Goal: Information Seeking & Learning: Learn about a topic

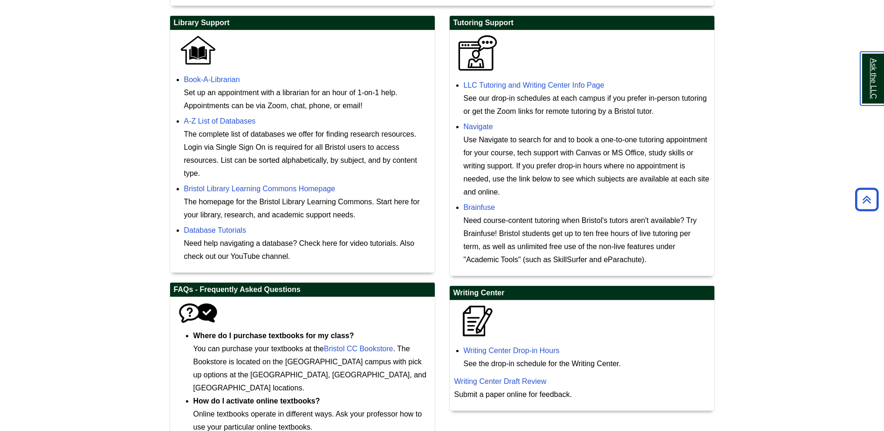
scroll to position [275, 0]
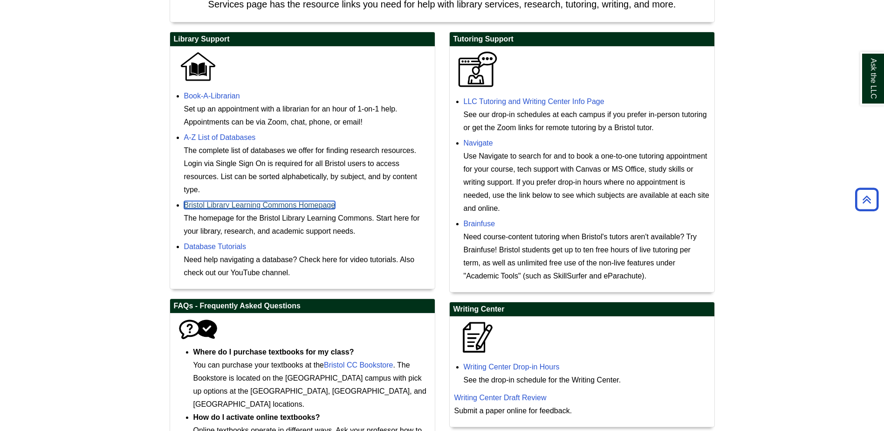
click at [266, 201] on link "Bristol Library Learning Commons Homepage" at bounding box center [259, 205] width 151 height 8
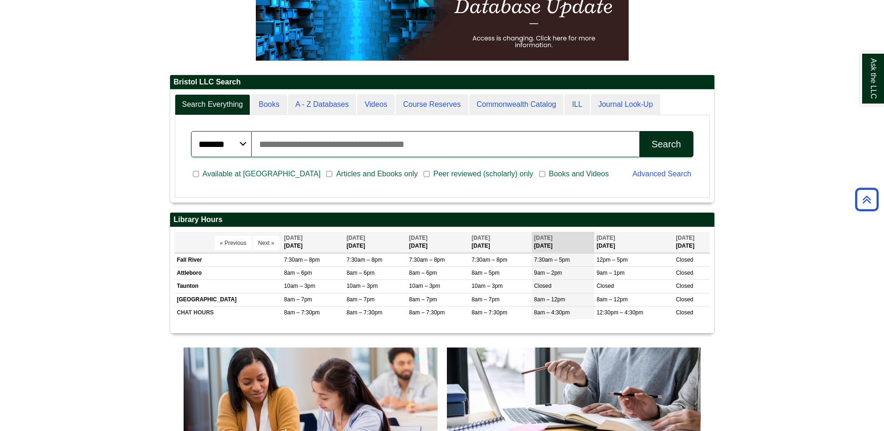
click at [304, 141] on input "Search articles, books, journals & more" at bounding box center [446, 144] width 388 height 26
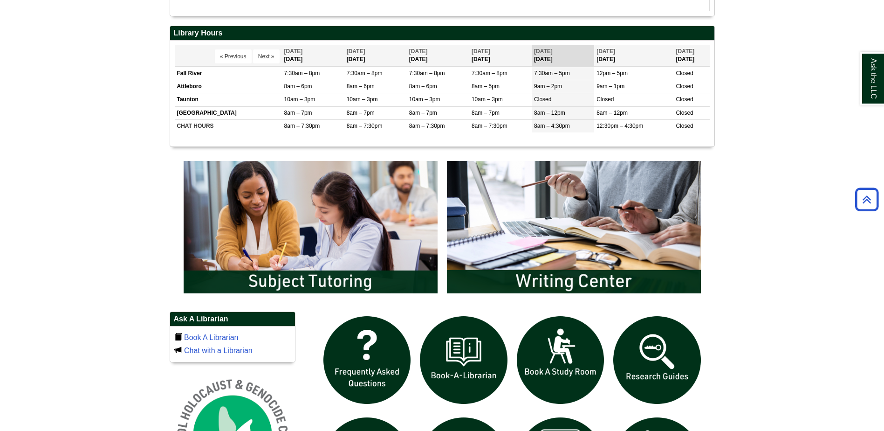
scroll to position [419, 0]
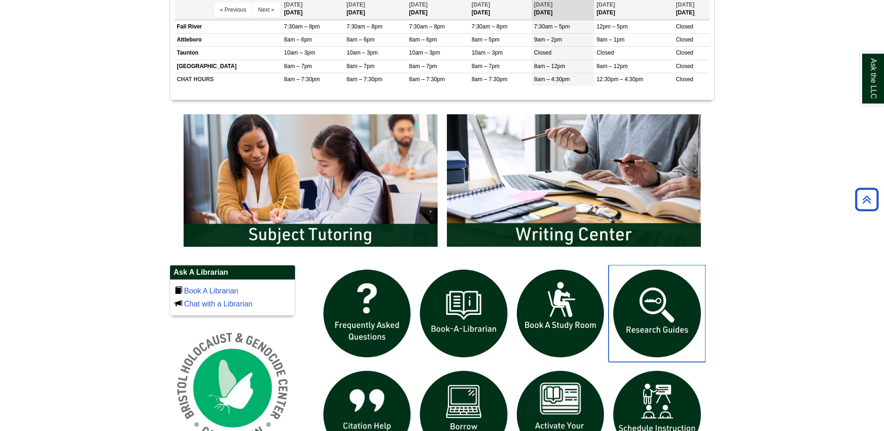
click at [667, 313] on img "slideshow" at bounding box center [657, 313] width 97 height 97
click at [659, 327] on img "slideshow" at bounding box center [657, 313] width 97 height 97
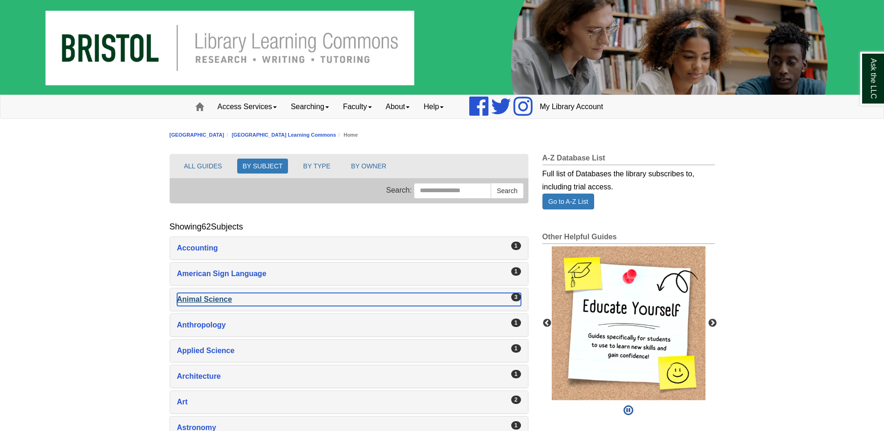
click at [220, 297] on div "Animal Science , 3 guides" at bounding box center [349, 299] width 344 height 13
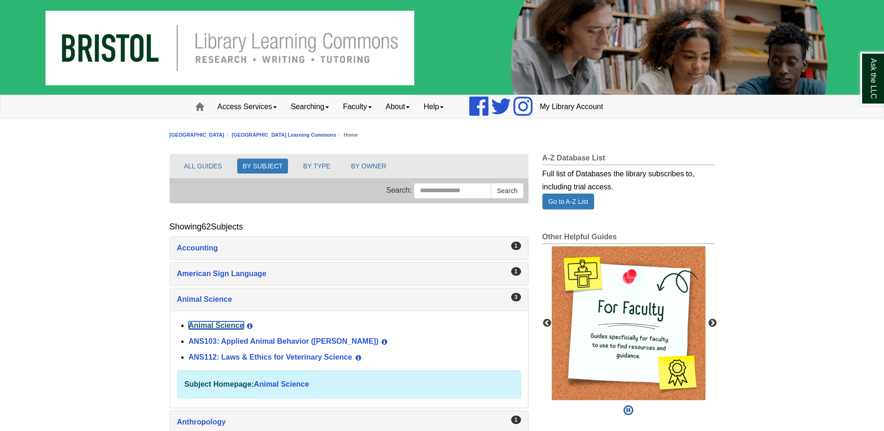
click at [224, 323] on link "Animal Science" at bounding box center [216, 325] width 55 height 8
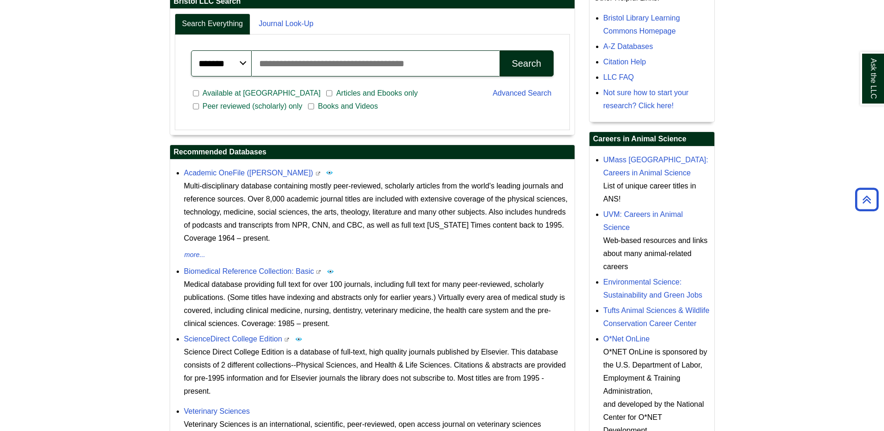
scroll to position [280, 0]
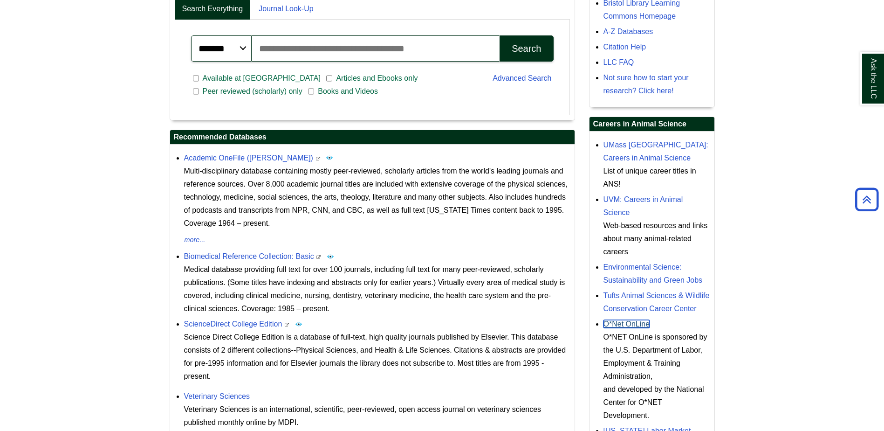
click at [627, 327] on link "O*Net OnLine" at bounding box center [627, 324] width 47 height 8
click at [633, 159] on link "UMass Amherst: Careers in Animal Science" at bounding box center [656, 151] width 105 height 21
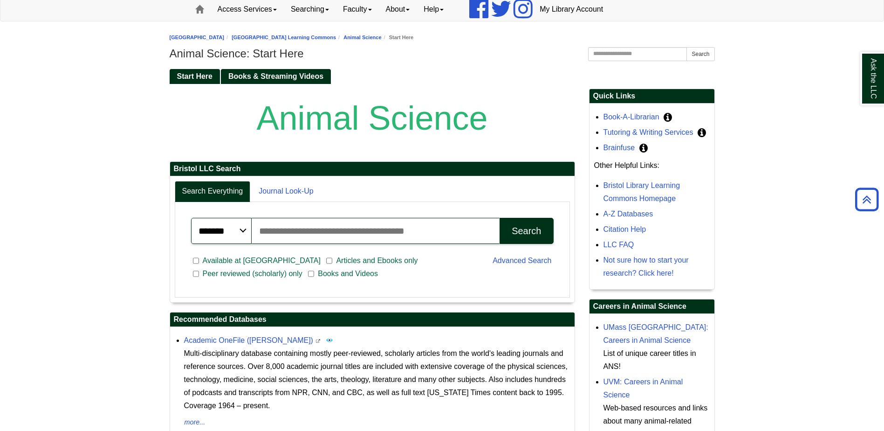
scroll to position [93, 0]
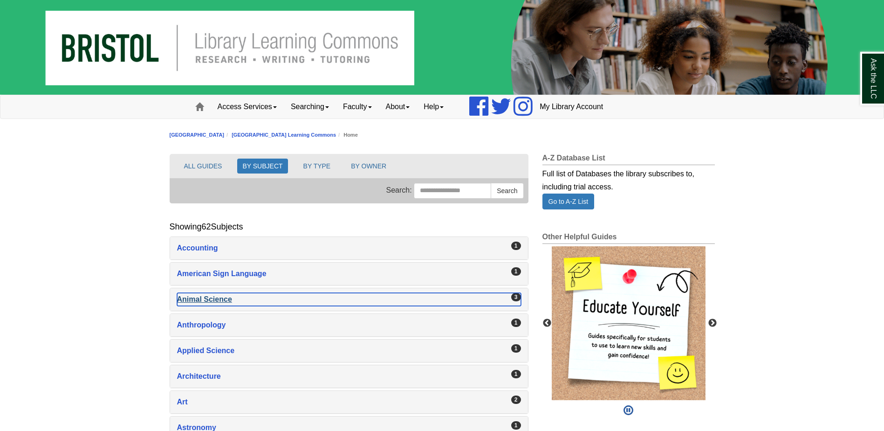
click at [215, 300] on div "Animal Science , 3 guides" at bounding box center [349, 299] width 344 height 13
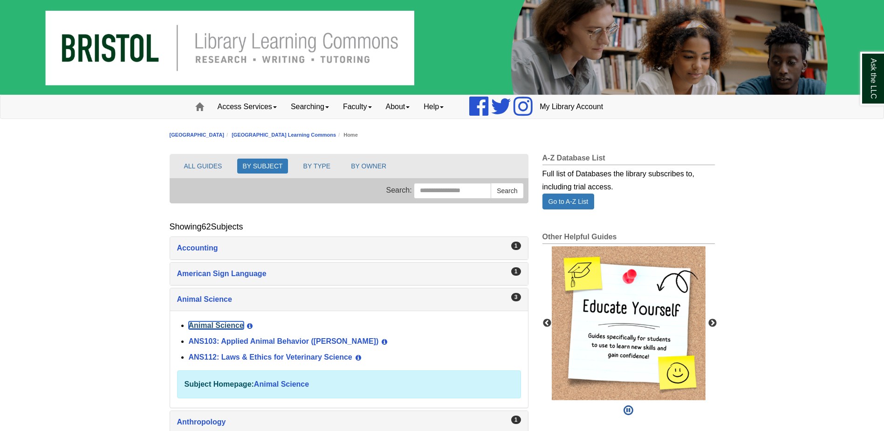
click at [218, 325] on link "Animal Science" at bounding box center [216, 325] width 55 height 8
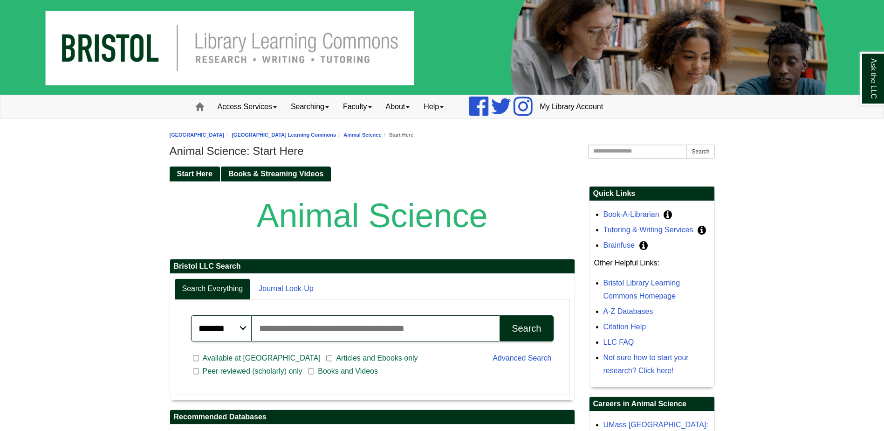
scroll to position [47, 0]
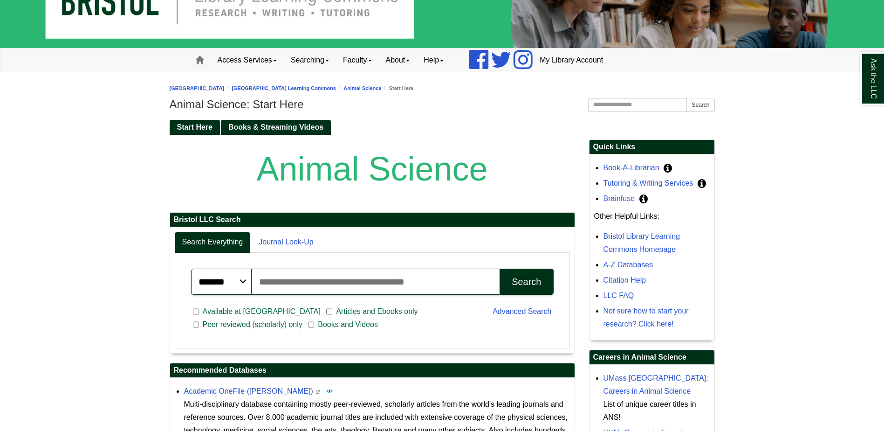
click at [315, 288] on input "Search articles, books, journals & more" at bounding box center [376, 281] width 248 height 26
paste input "**********"
type input "**********"
click at [519, 278] on div "Search" at bounding box center [526, 281] width 29 height 11
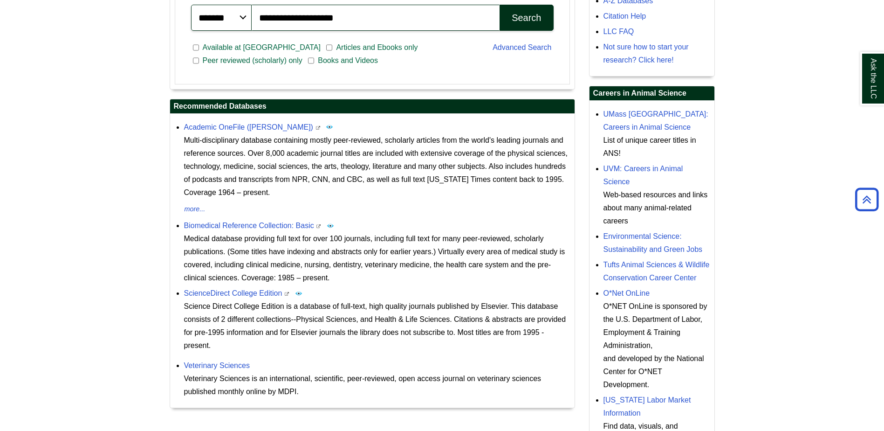
scroll to position [326, 0]
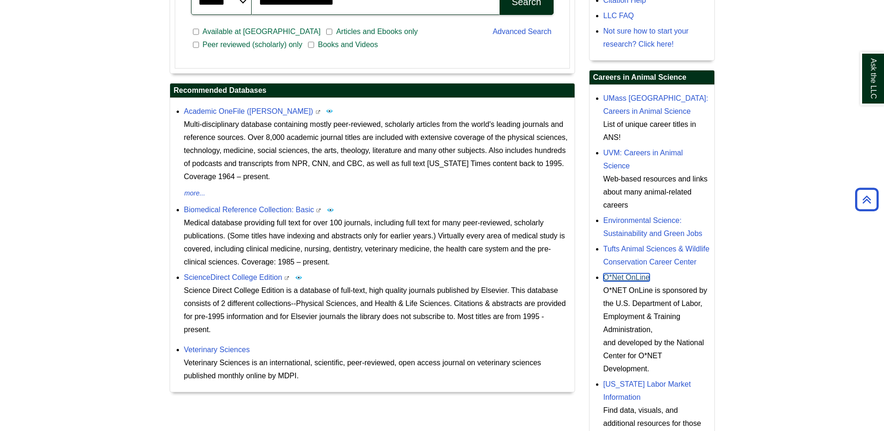
click at [640, 279] on link "O*Net OnLine" at bounding box center [627, 277] width 47 height 8
click at [620, 275] on link "O*Net OnLine" at bounding box center [627, 277] width 47 height 8
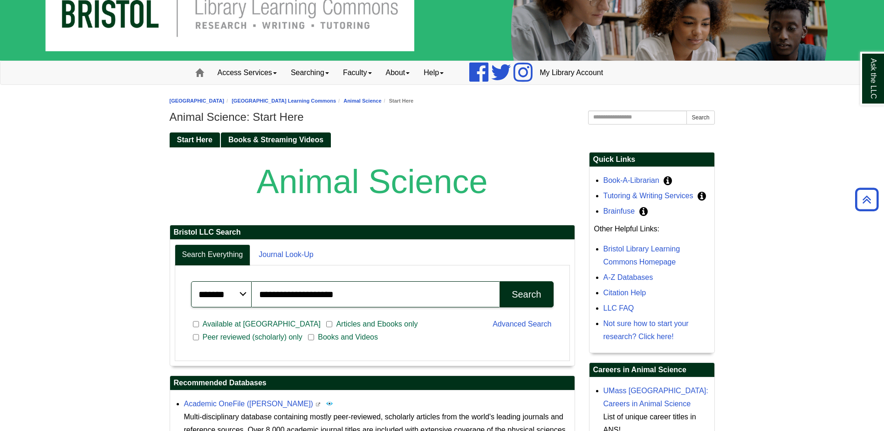
scroll to position [0, 0]
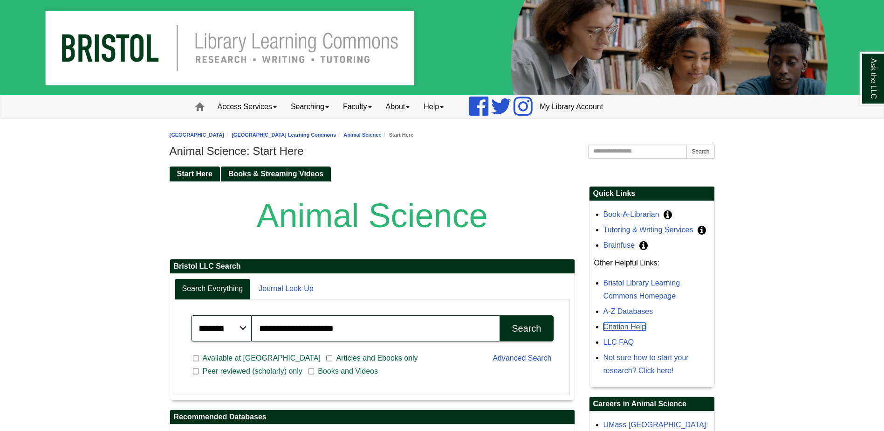
click at [627, 325] on link "Citation Help" at bounding box center [625, 327] width 43 height 8
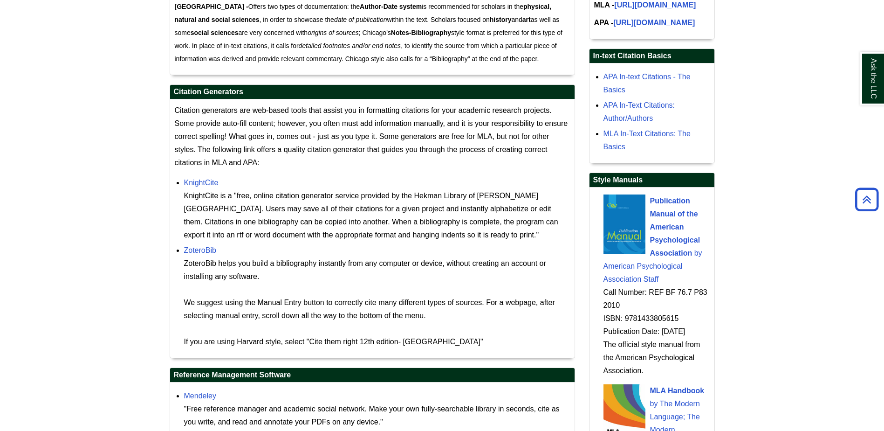
scroll to position [792, 0]
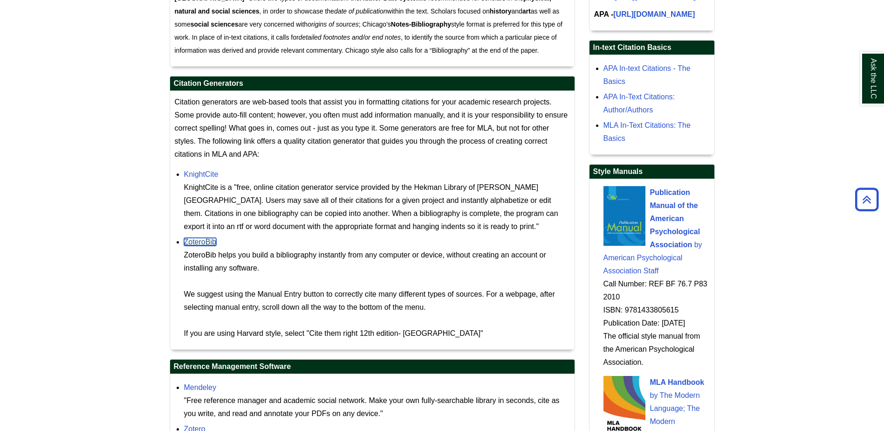
click at [199, 240] on link "ZoteroBib" at bounding box center [200, 242] width 32 height 8
